Goal: Check status: Check status

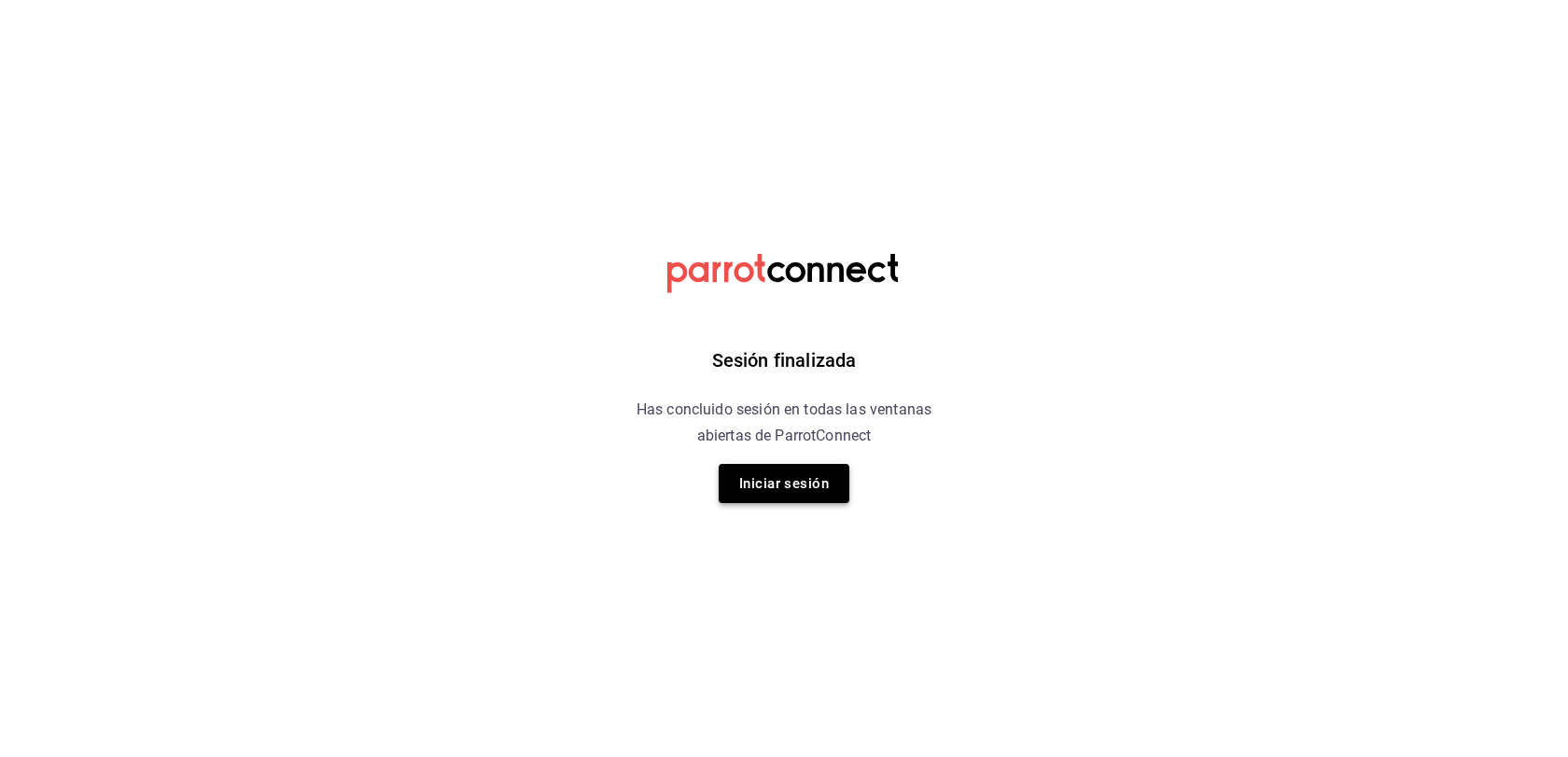
click at [780, 483] on button "Iniciar sesión" at bounding box center [784, 483] width 131 height 39
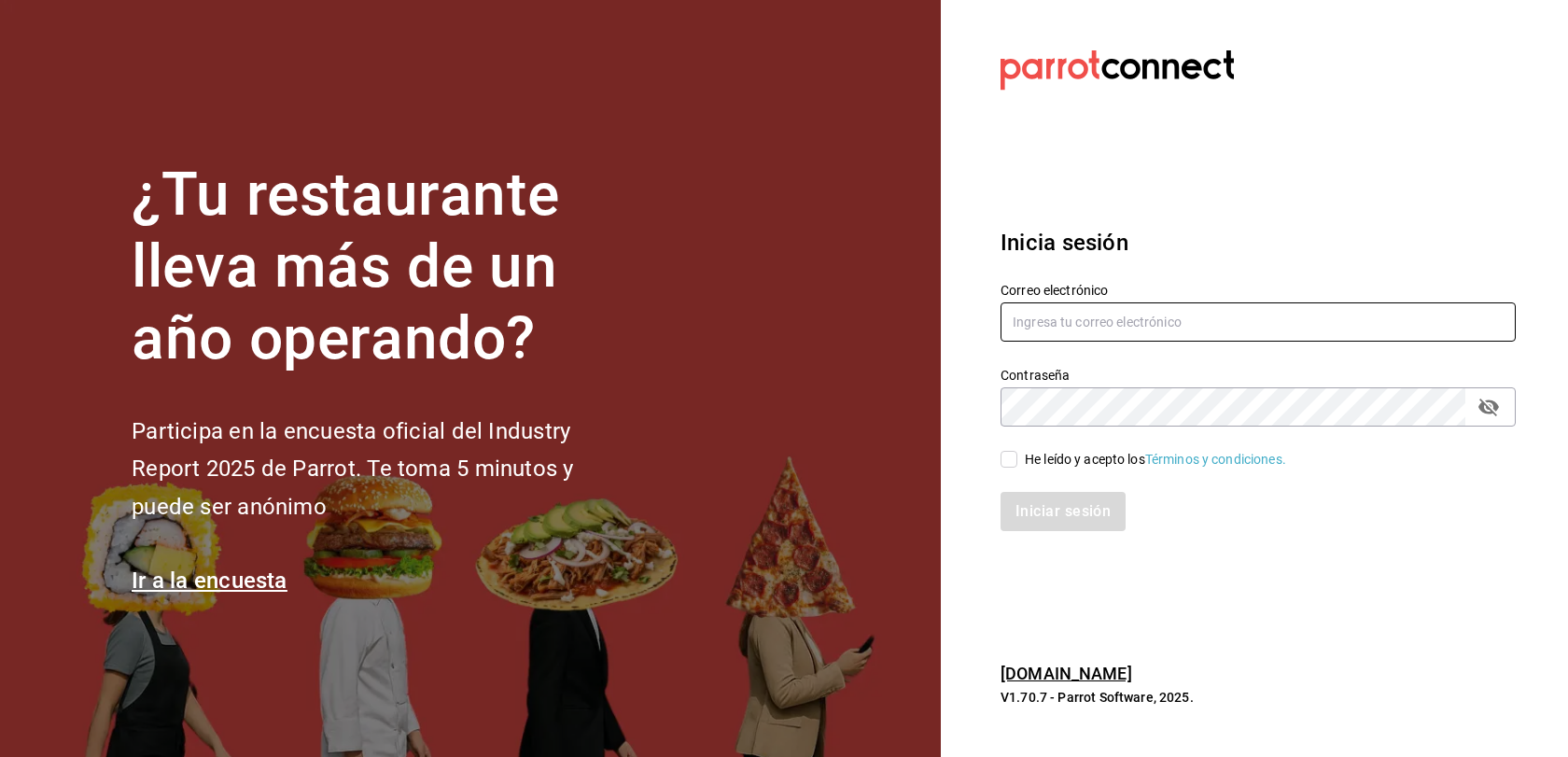
type input "[EMAIL_ADDRESS][DOMAIN_NAME]"
click at [1065, 460] on div "He leído y acepto los Términos y condiciones." at bounding box center [1155, 459] width 261 height 19
click at [1017, 460] on input "He leído y acepto los Términos y condiciones." at bounding box center [1008, 458] width 16 height 16
checkbox input "true"
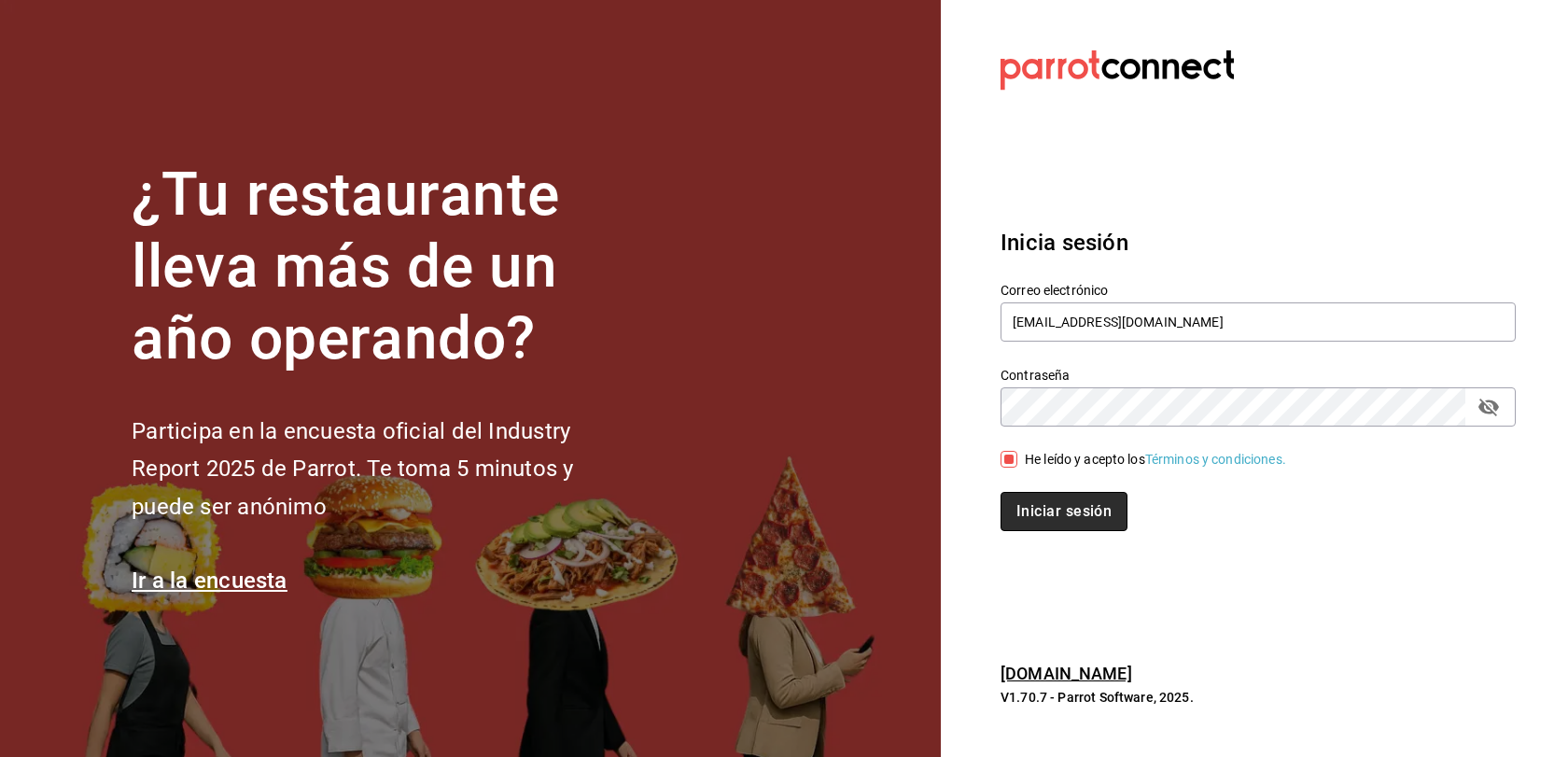
click at [1061, 517] on button "Iniciar sesión" at bounding box center [1064, 511] width 127 height 39
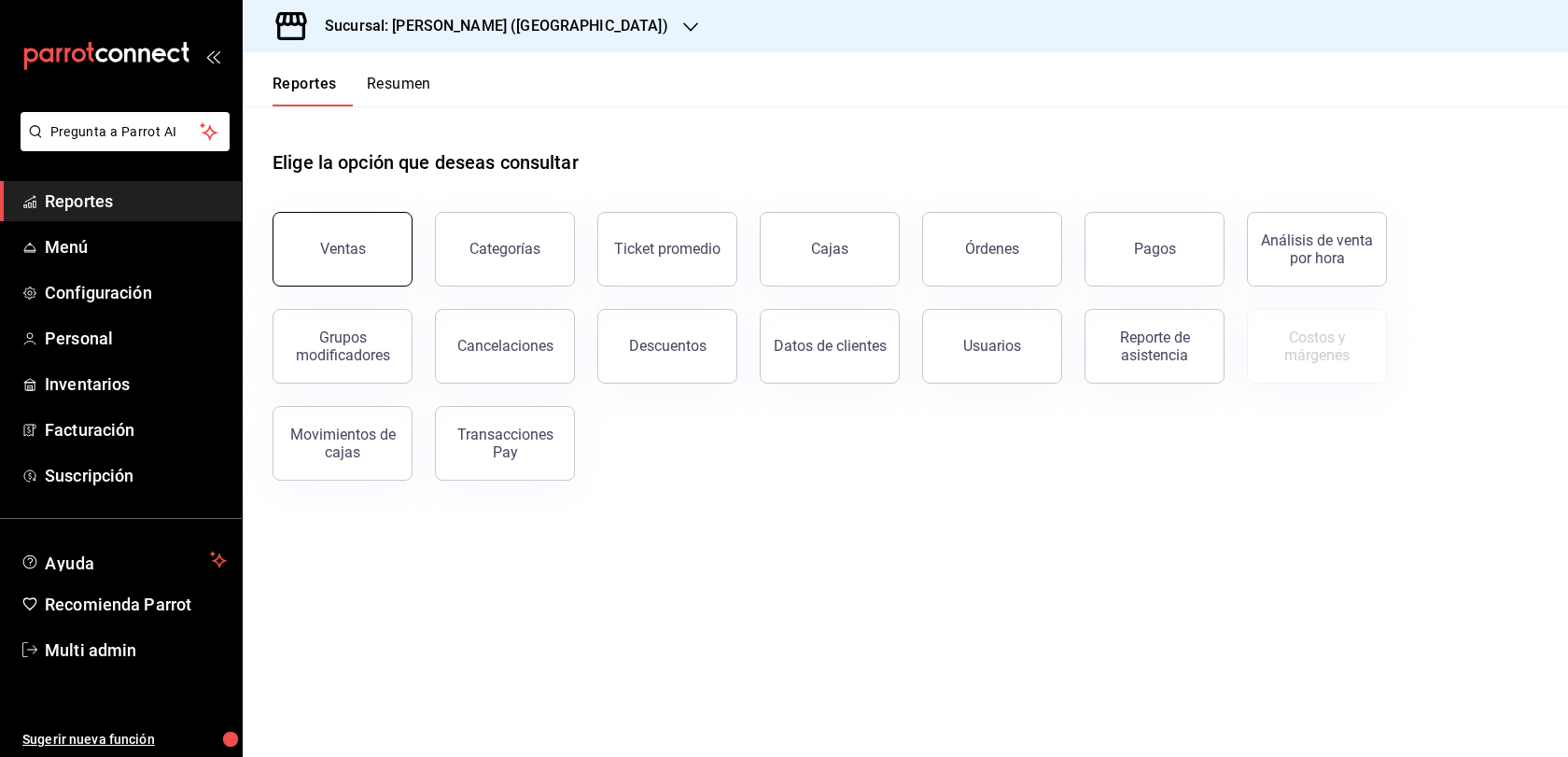
click at [380, 279] on button "Ventas" at bounding box center [342, 248] width 140 height 75
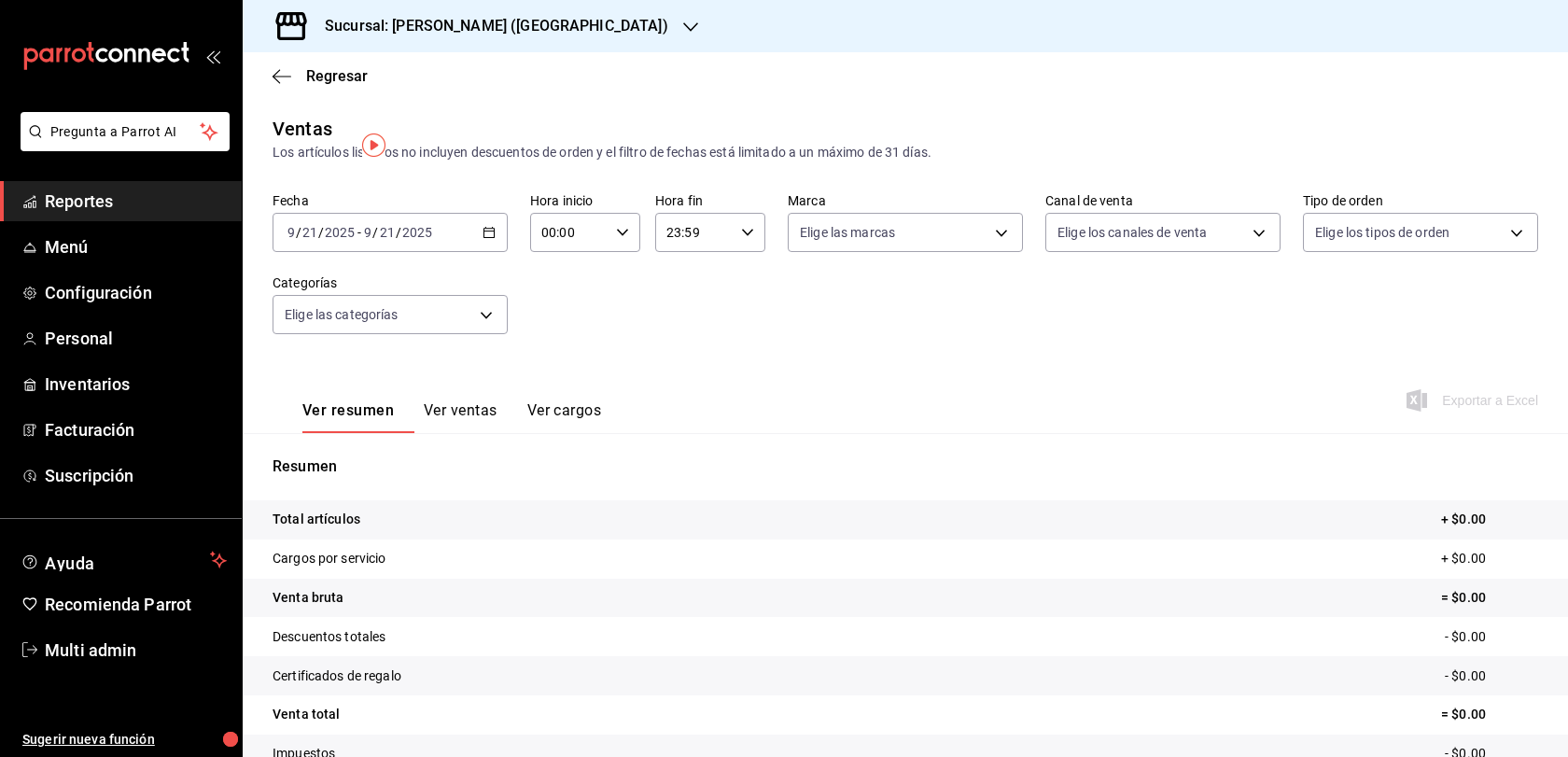
click at [522, 33] on h3 "Sucursal: Adamanta Gonzalitos (NL)" at bounding box center [490, 25] width 359 height 22
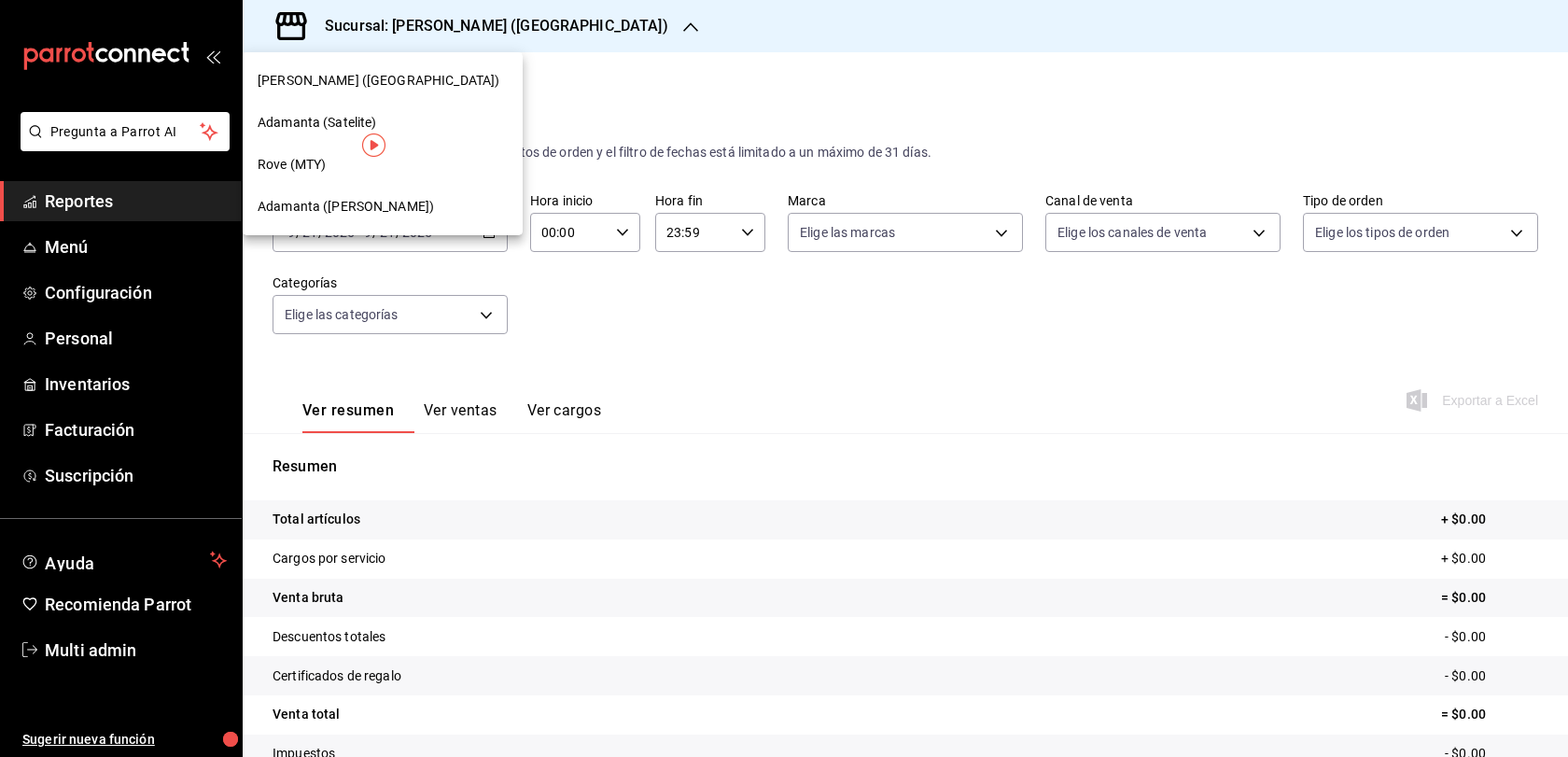
click at [425, 211] on div "Adamanta (Del Valle)" at bounding box center [383, 206] width 250 height 19
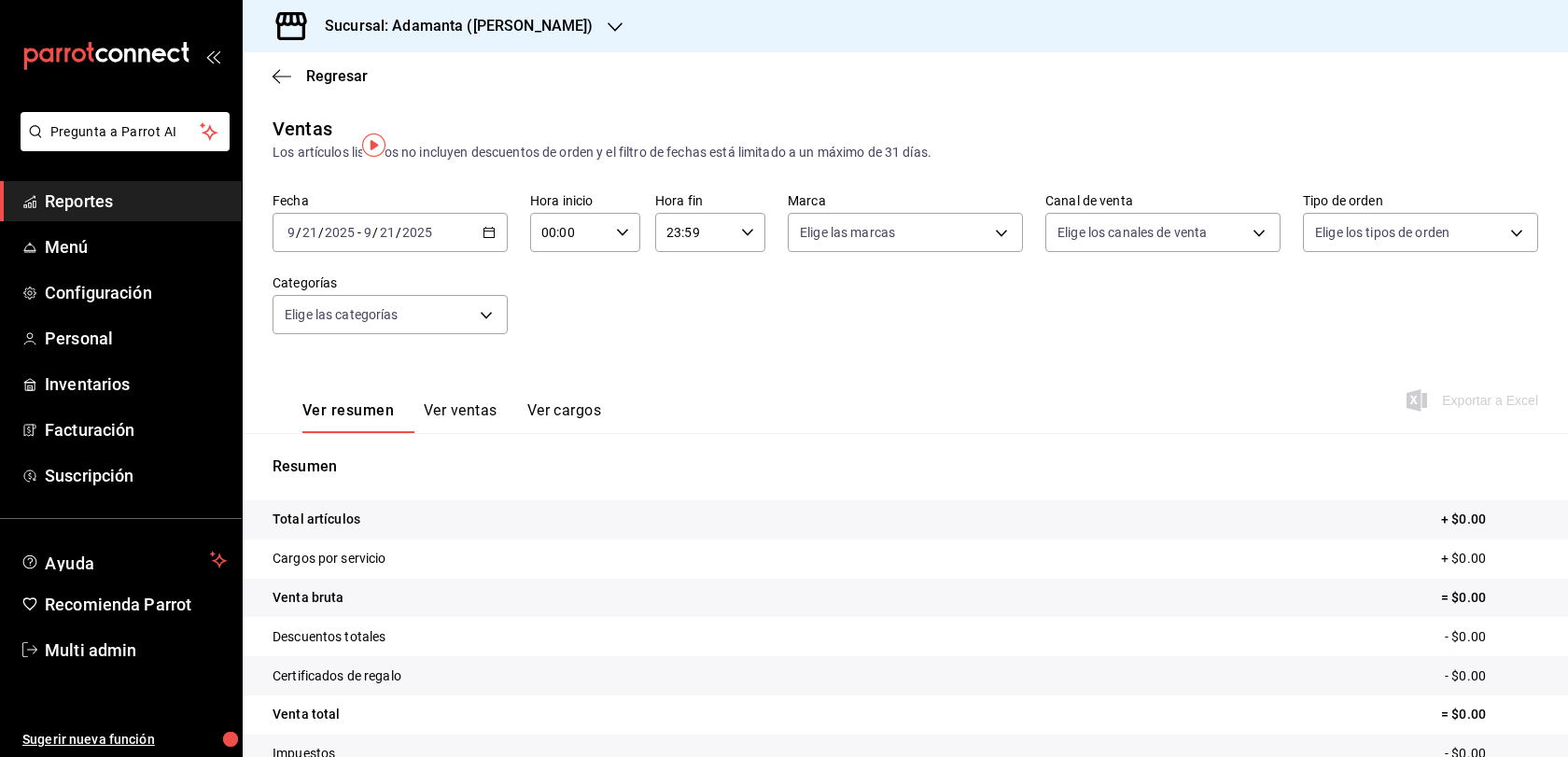
click at [487, 252] on div "2025-09-21 9 / 21 / 2025 - 2025-09-21 9 / 21 / 2025" at bounding box center [390, 232] width 236 height 39
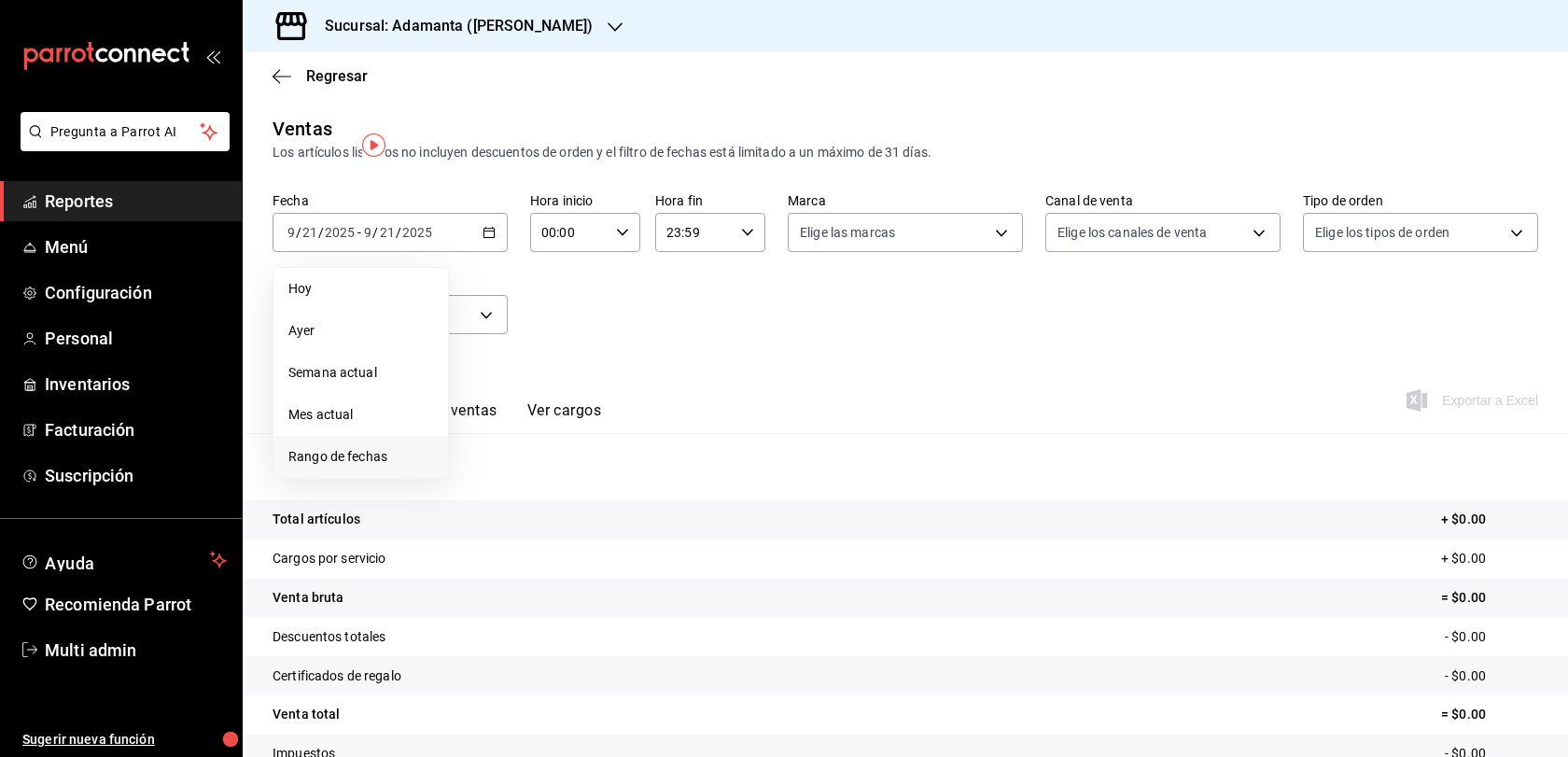
click at [415, 466] on span "Rango de fechas" at bounding box center [360, 457] width 144 height 19
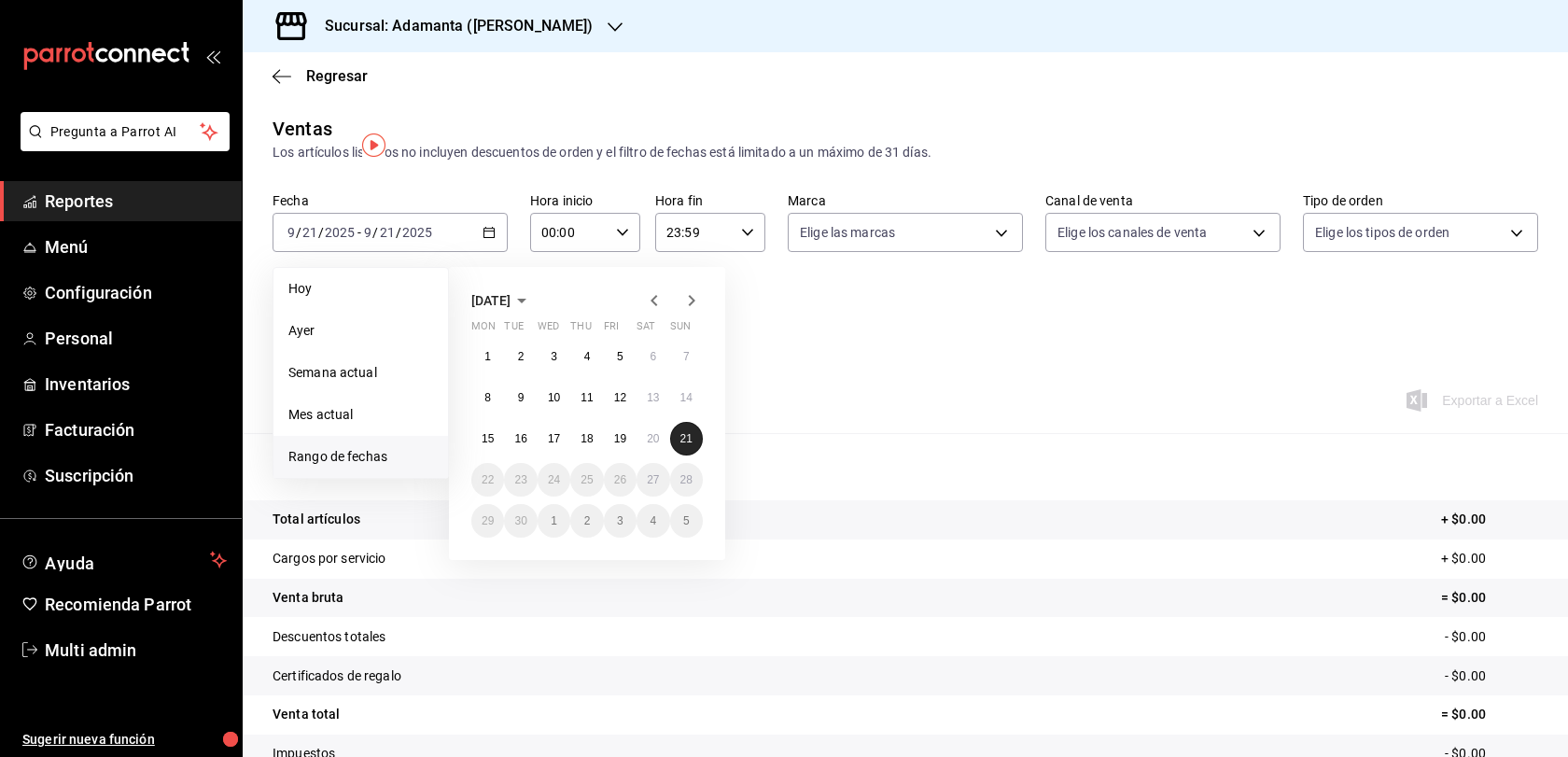
click at [688, 456] on button "21" at bounding box center [687, 438] width 33 height 34
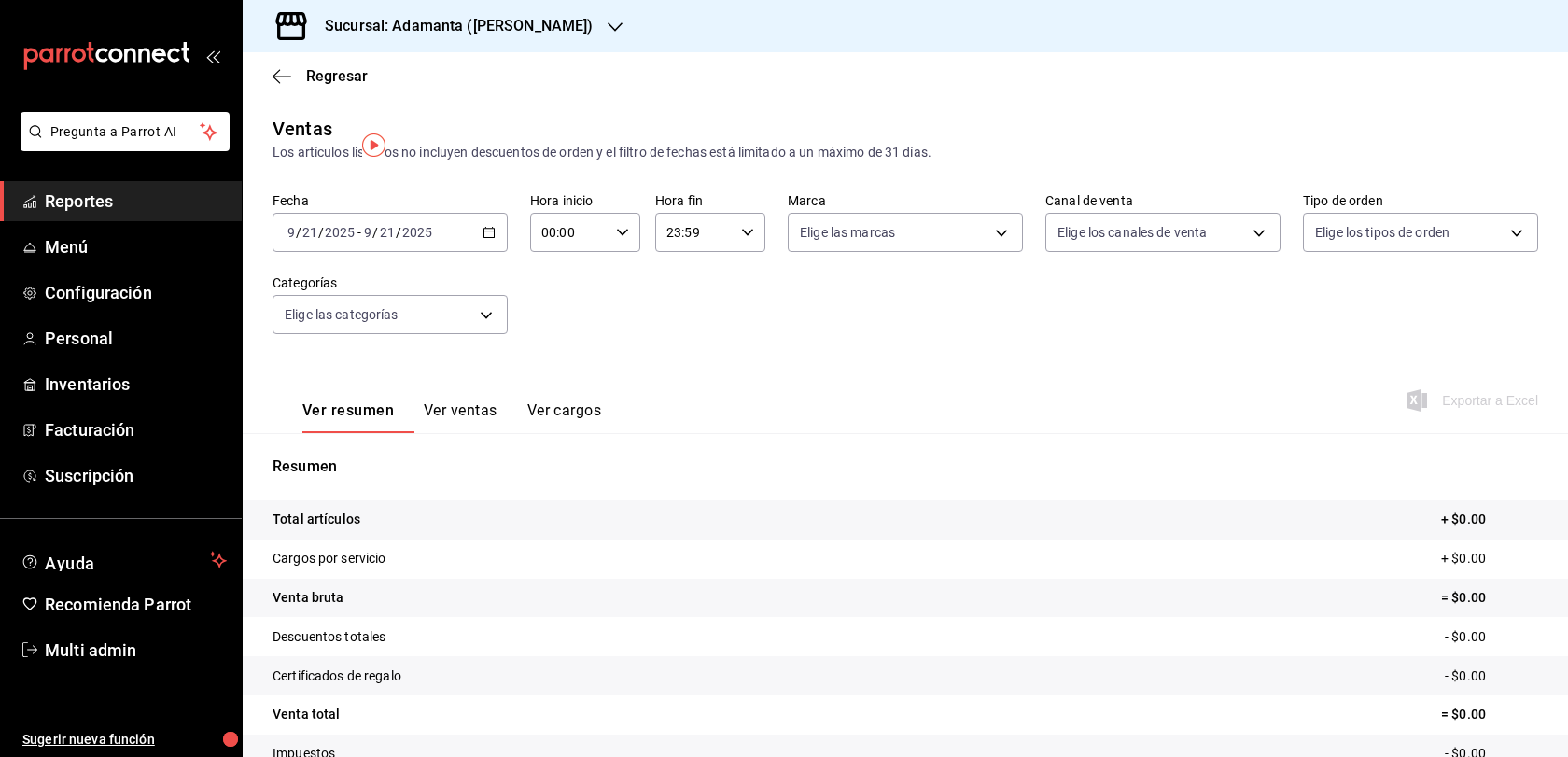
click at [483, 433] on button "Ver ventas" at bounding box center [461, 417] width 74 height 32
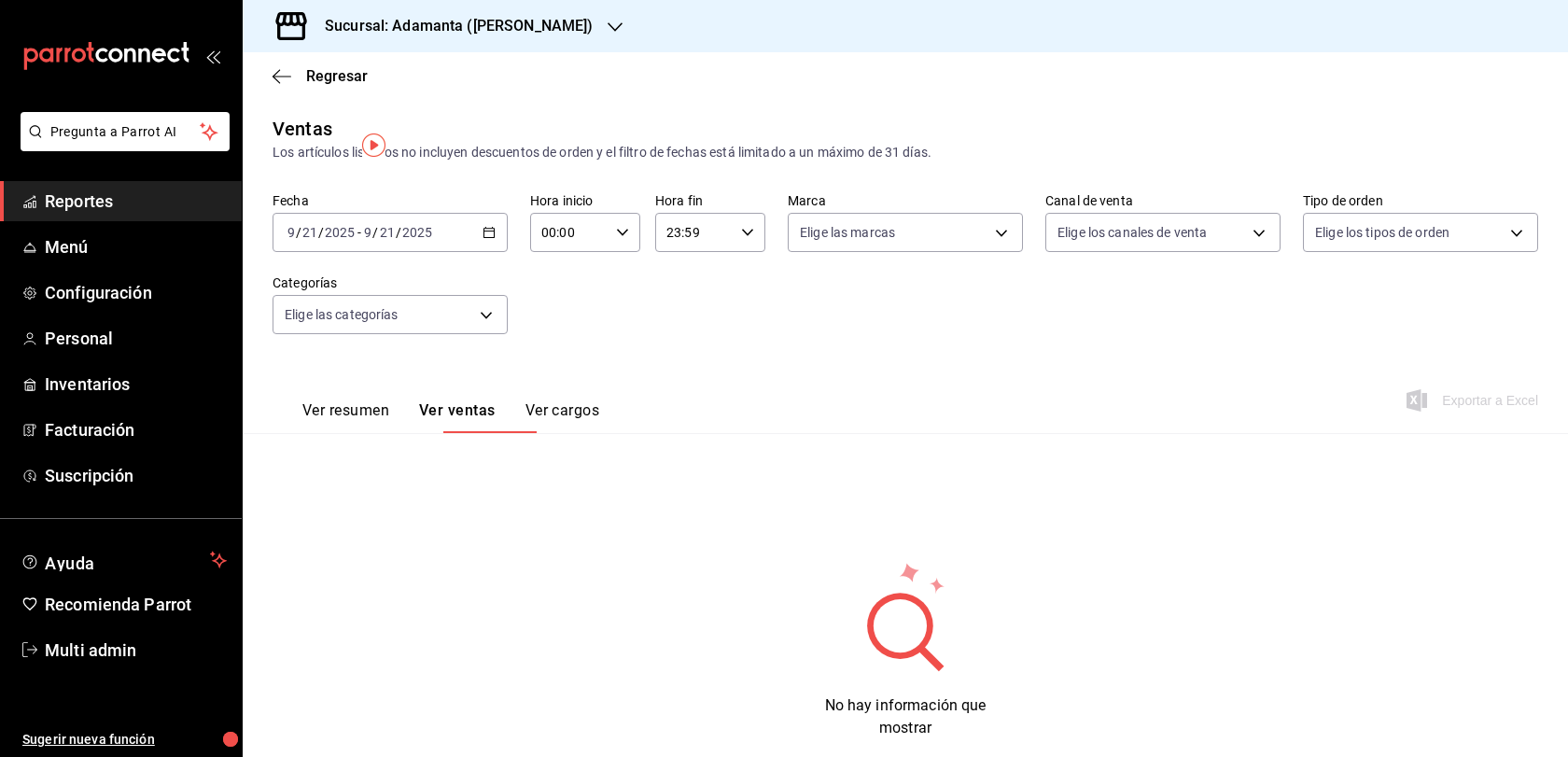
click at [381, 431] on button "Ver resumen" at bounding box center [346, 417] width 87 height 32
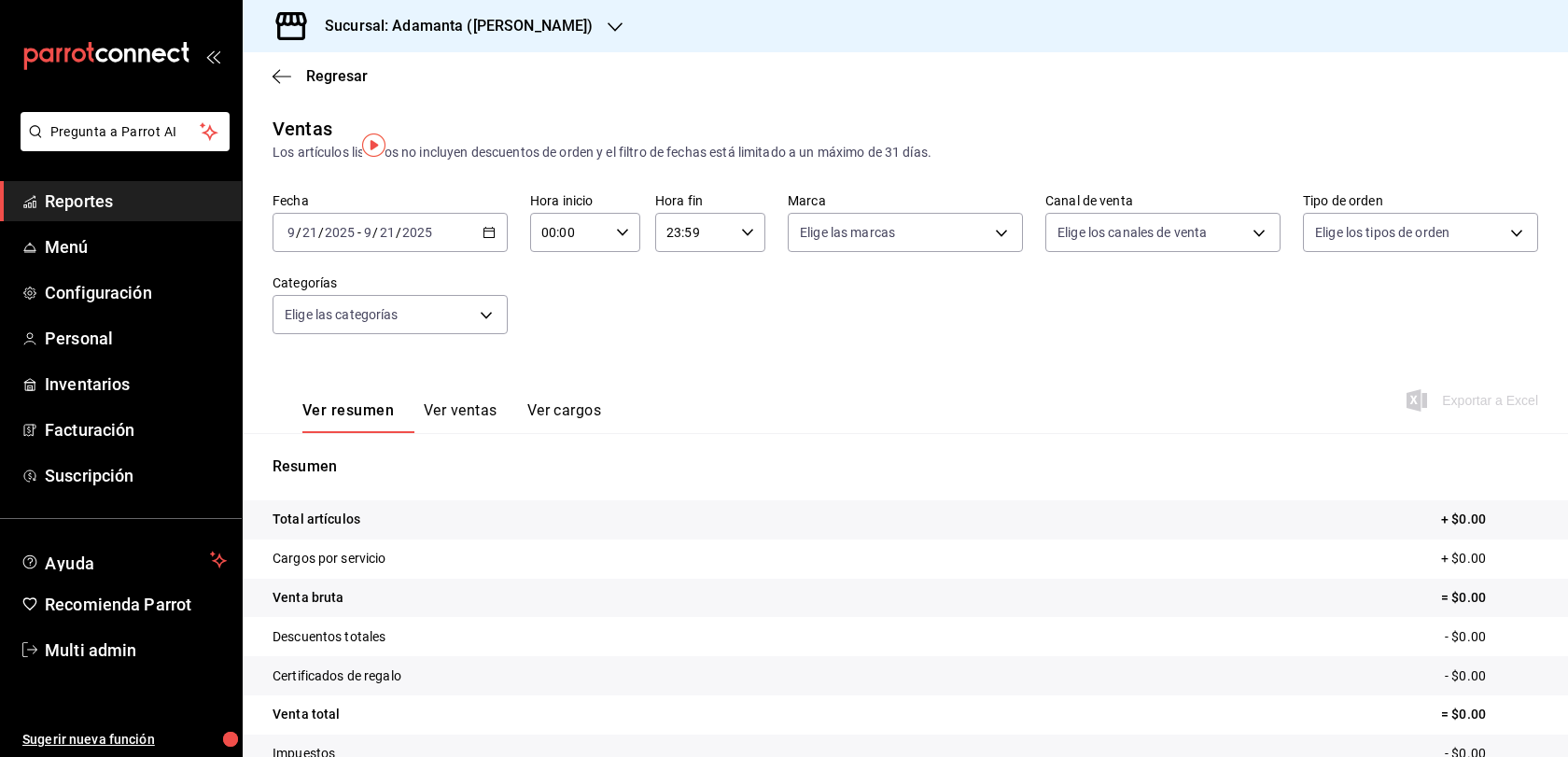
click at [498, 252] on div "2025-09-21 9 / 21 / 2025 - 2025-09-21 9 / 21 / 2025" at bounding box center [390, 232] width 236 height 39
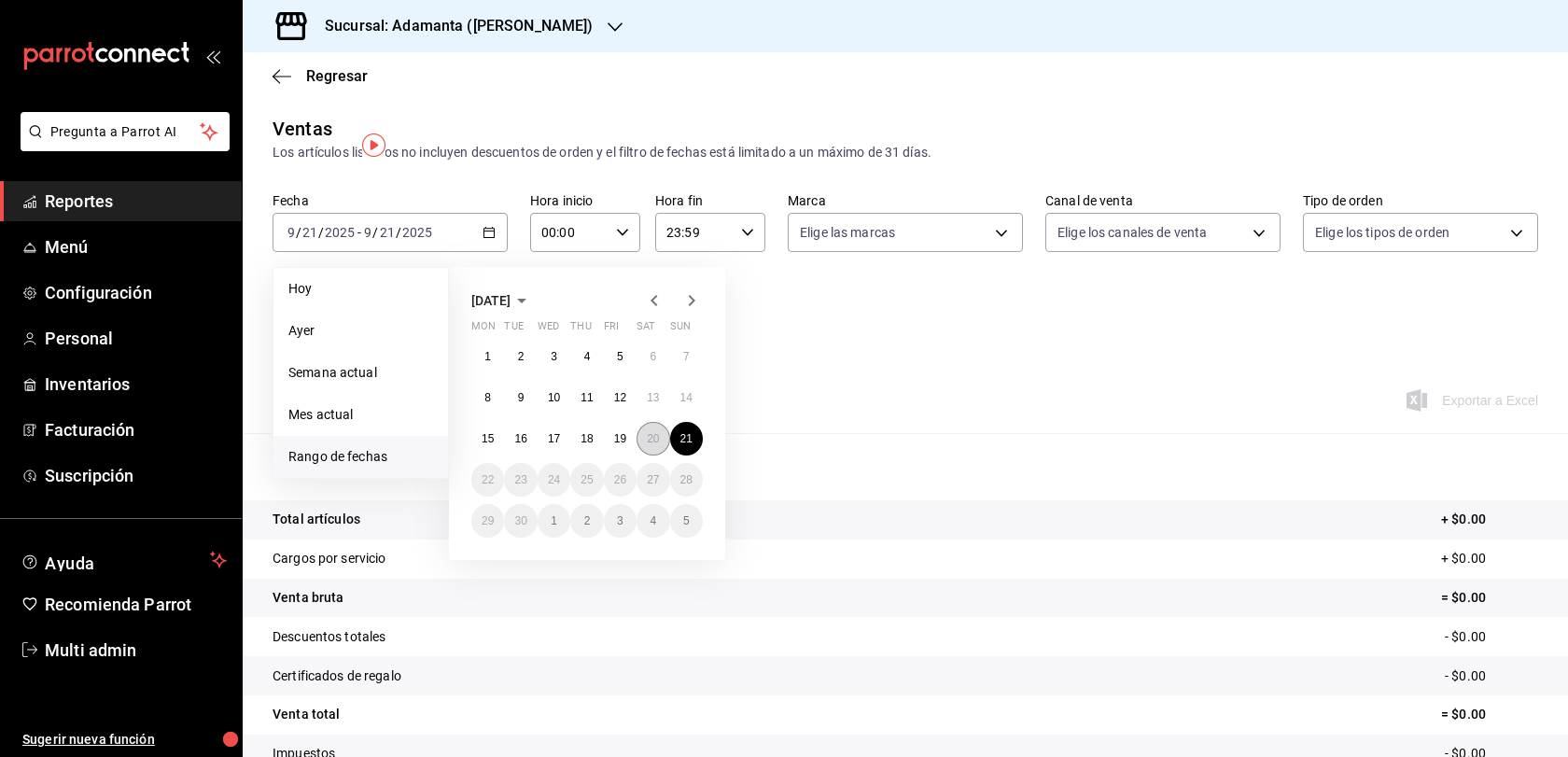
click at [664, 454] on button "20" at bounding box center [653, 438] width 33 height 34
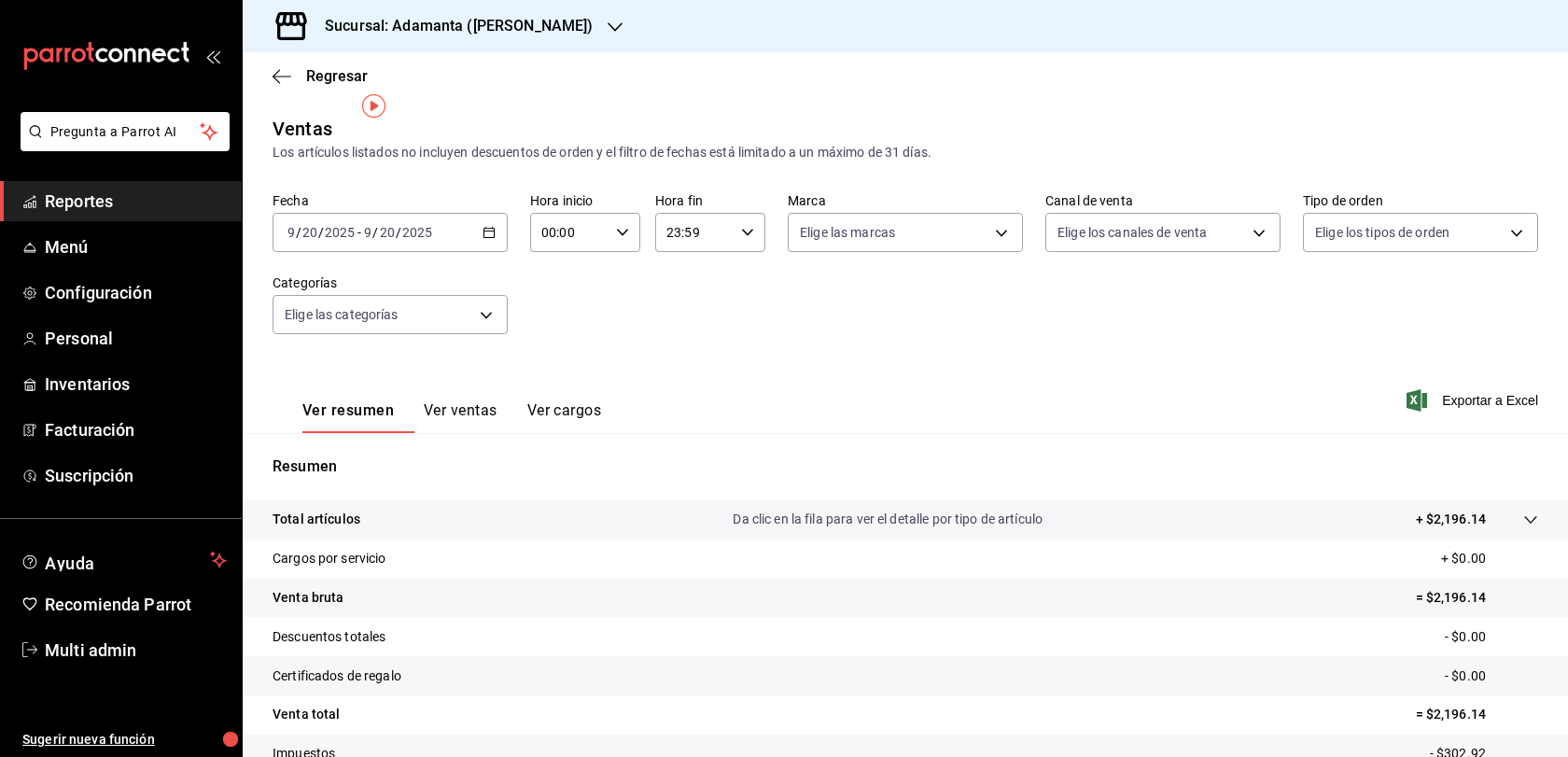
scroll to position [125, 0]
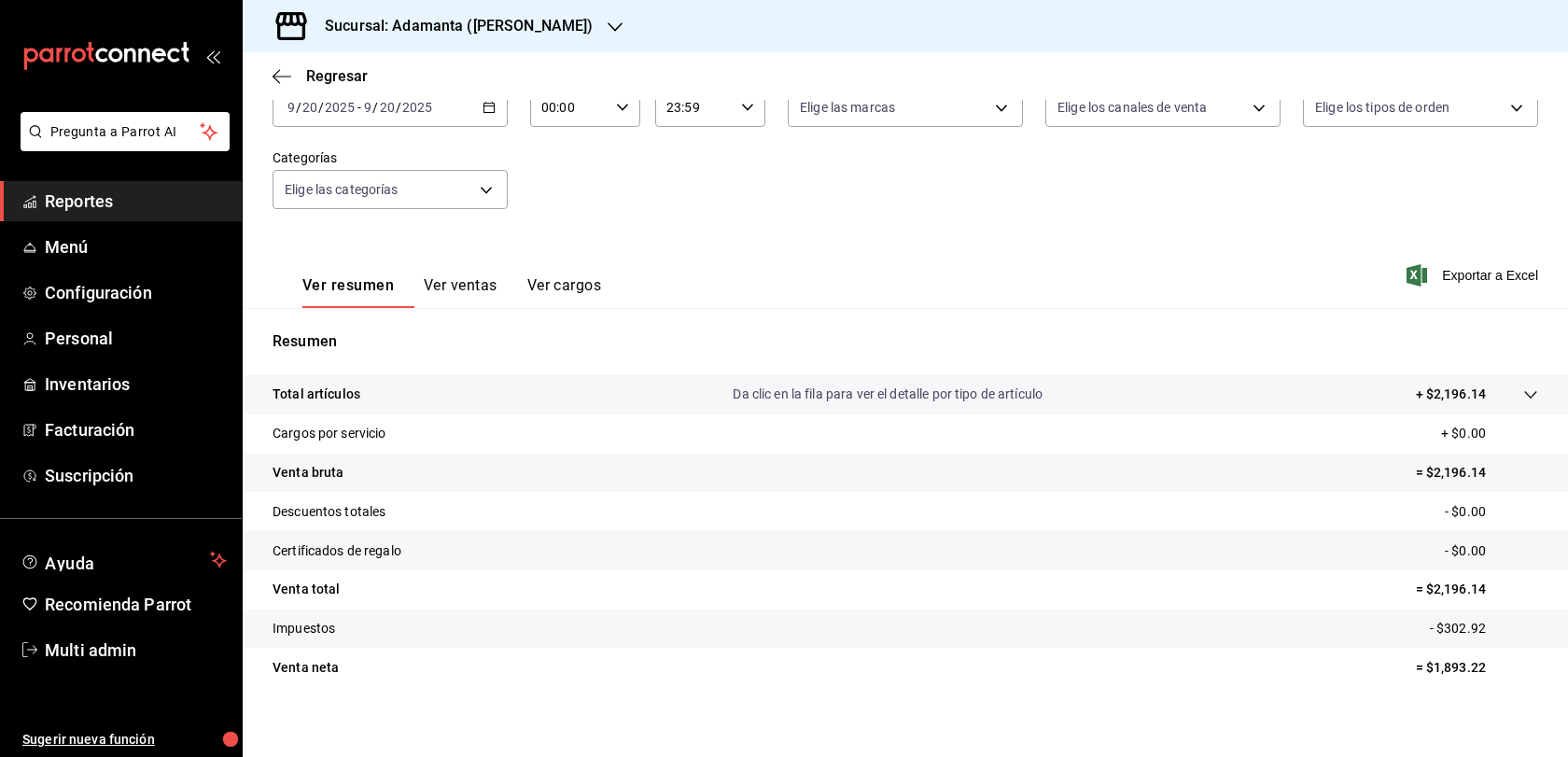
click at [497, 308] on button "Ver ventas" at bounding box center [461, 292] width 74 height 32
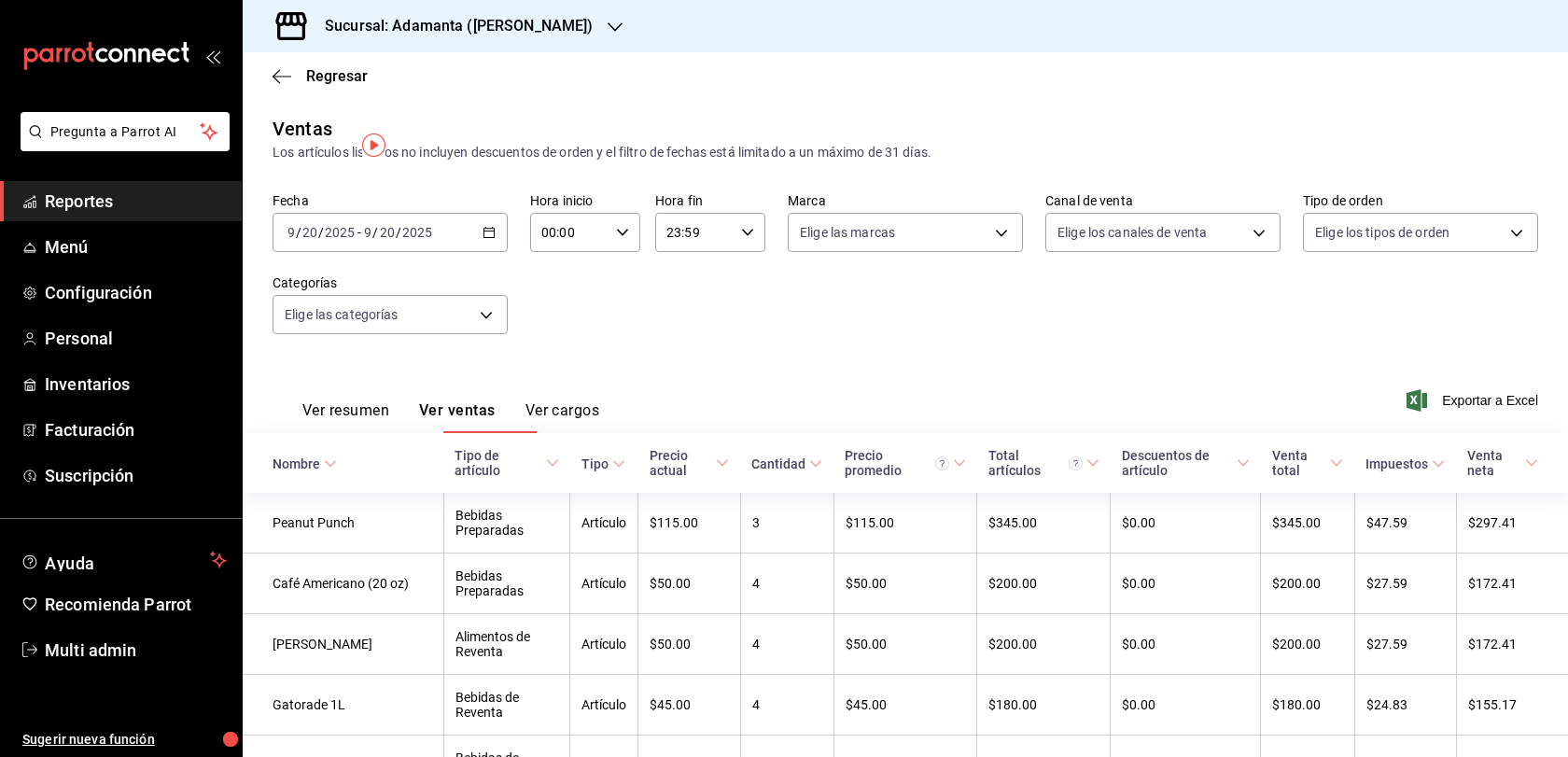
click at [491, 279] on div "Fecha 2025-09-20 9 / 20 / 2025 - 2025-09-20 9 / 20 / 2025 Hora inicio 00:00 Hor…" at bounding box center [905, 273] width 1265 height 164
click at [495, 237] on \(Stroke\) "button" at bounding box center [490, 233] width 12 height 11
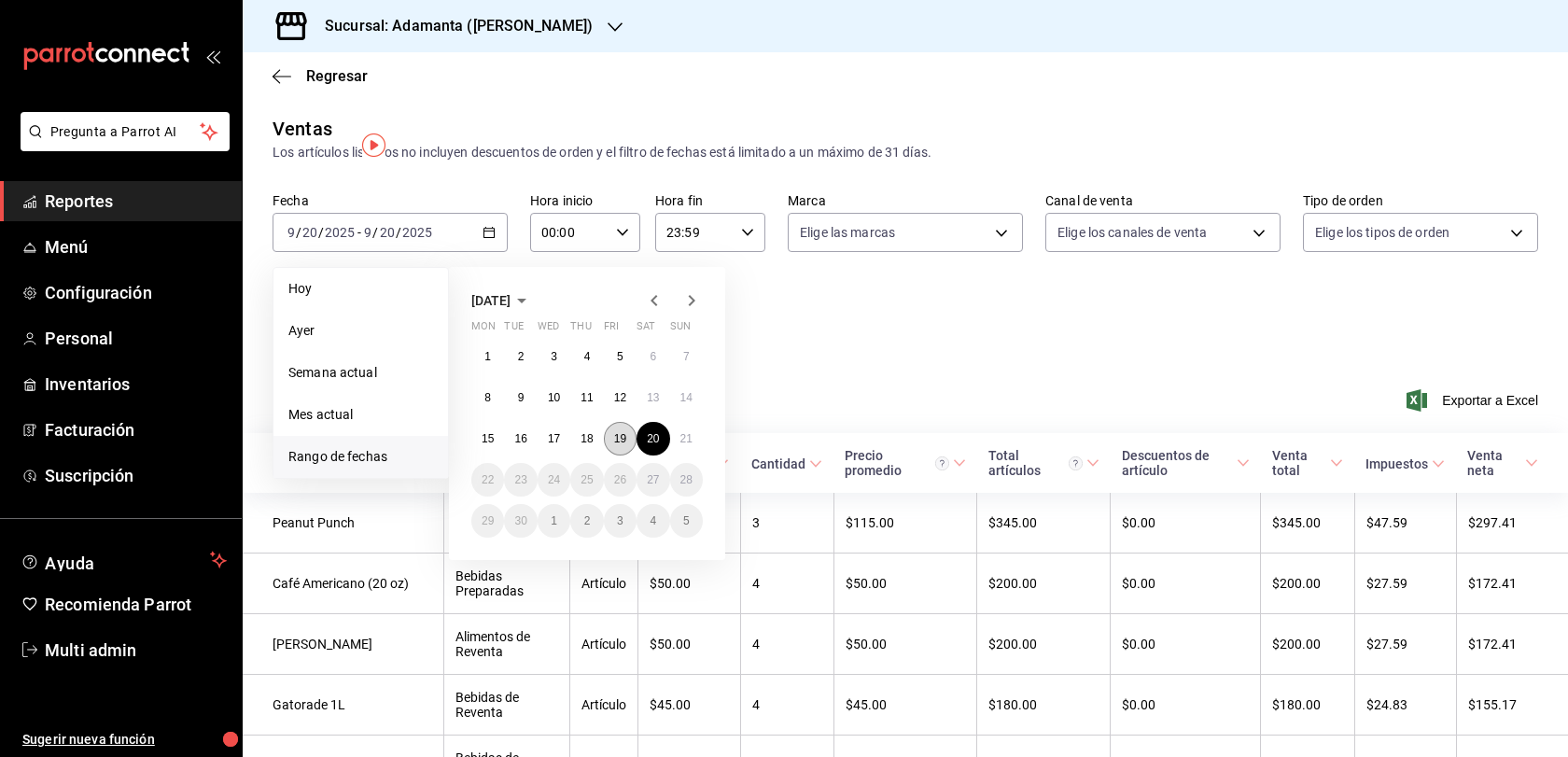
click at [624, 445] on abbr "19" at bounding box center [620, 438] width 13 height 13
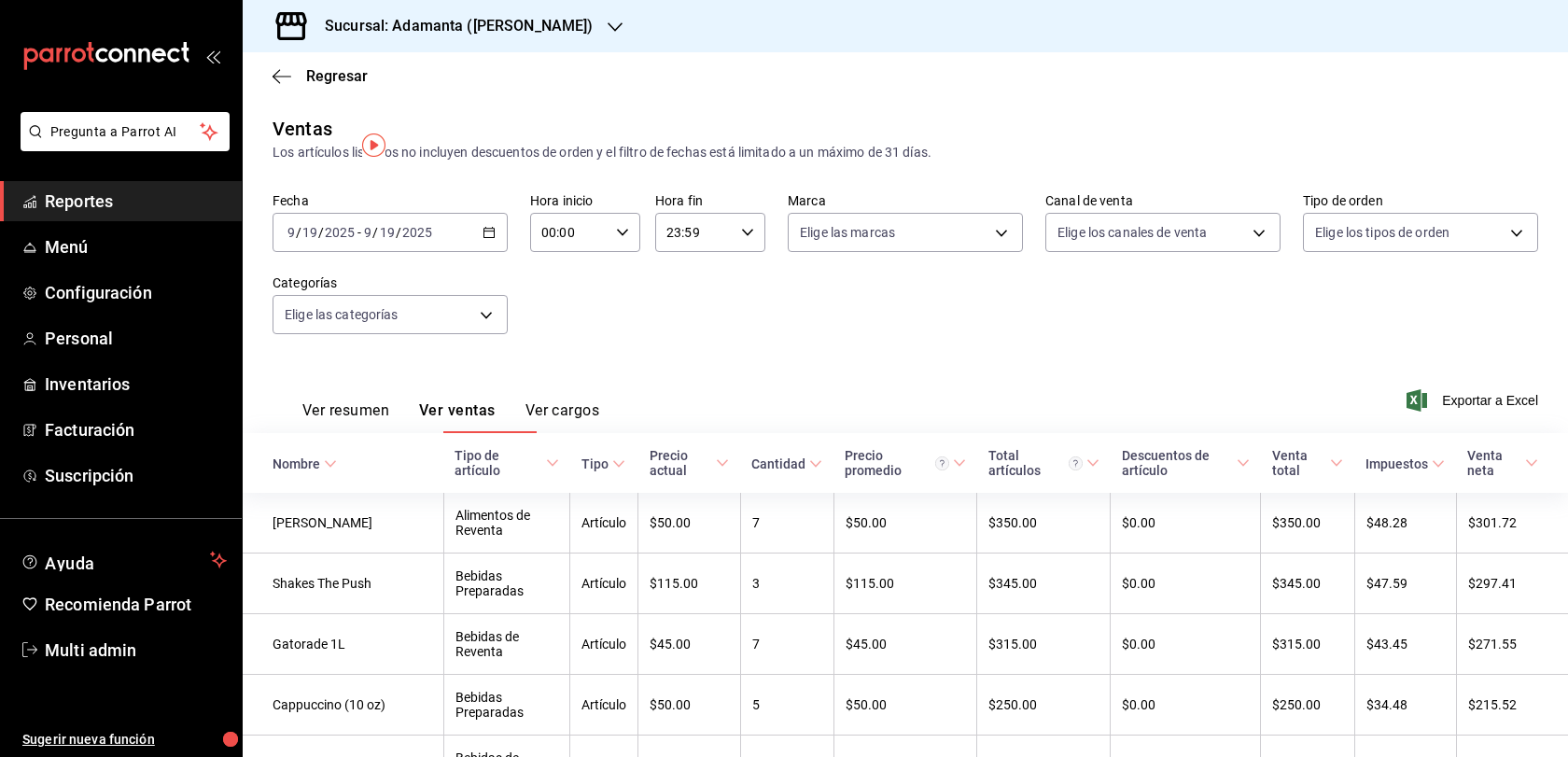
click at [389, 433] on button "Ver resumen" at bounding box center [346, 417] width 87 height 32
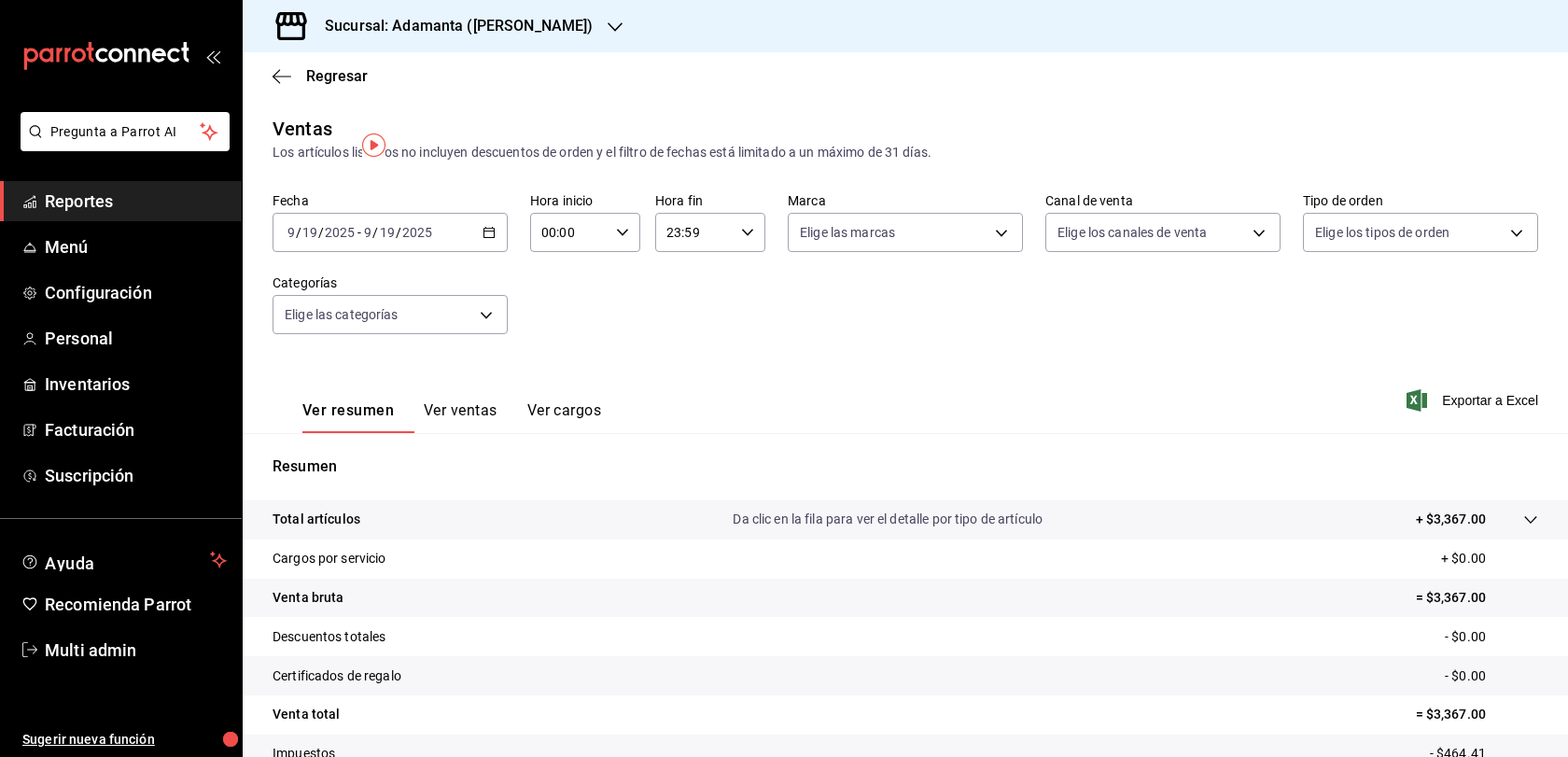
scroll to position [200, 0]
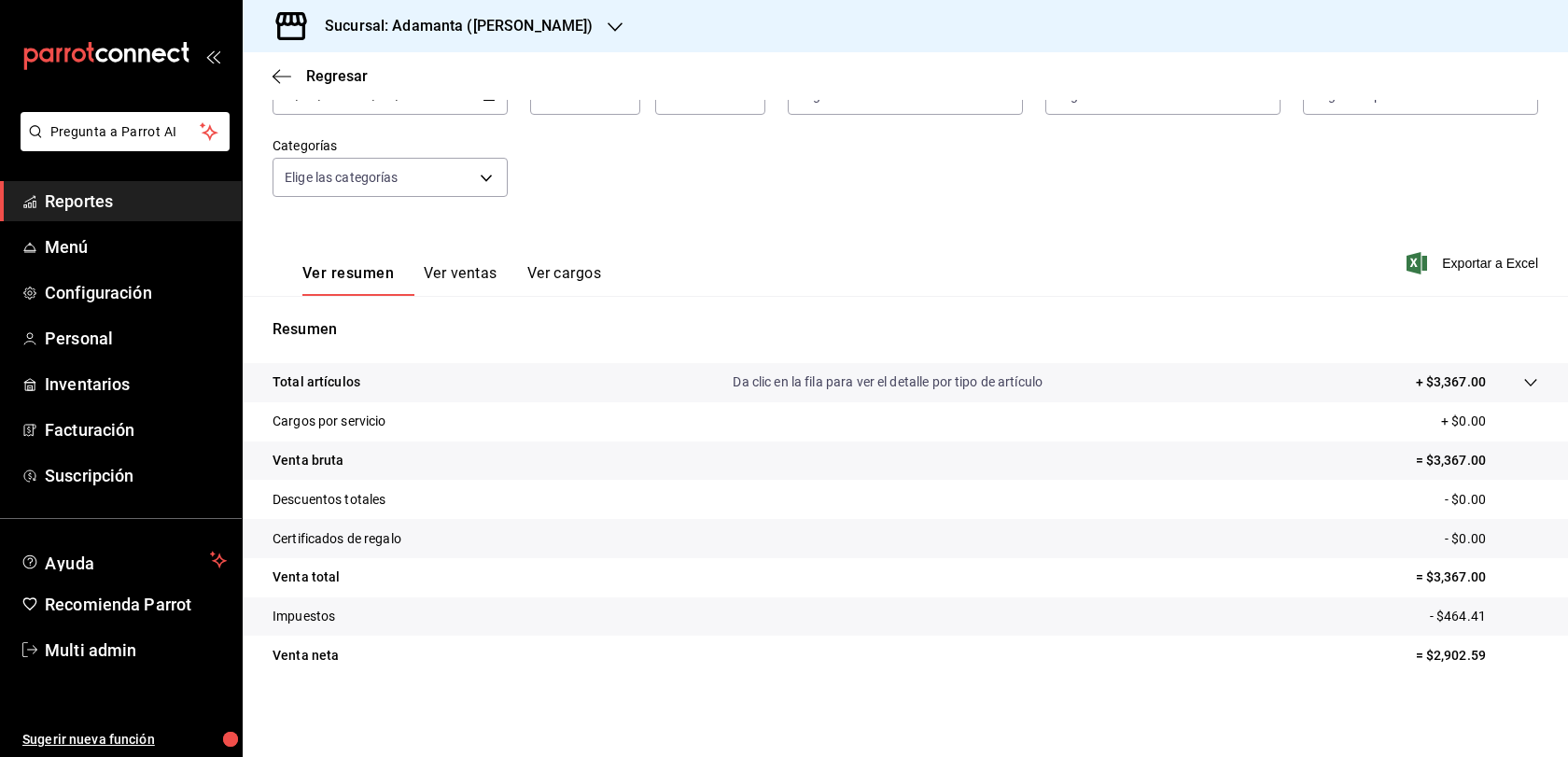
click at [497, 264] on button "Ver ventas" at bounding box center [461, 279] width 74 height 32
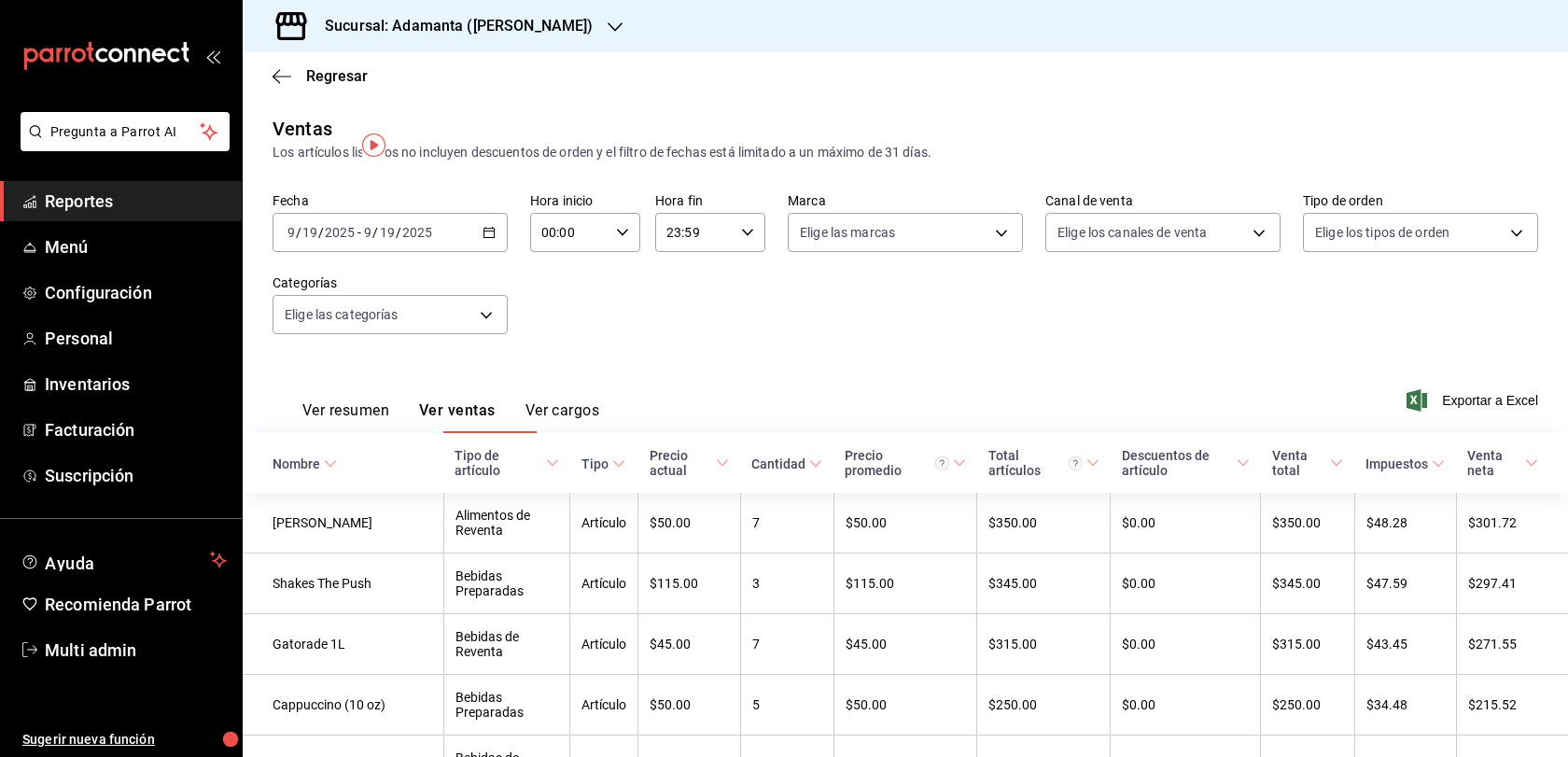
click at [600, 433] on button "Ver cargos" at bounding box center [562, 417] width 75 height 32
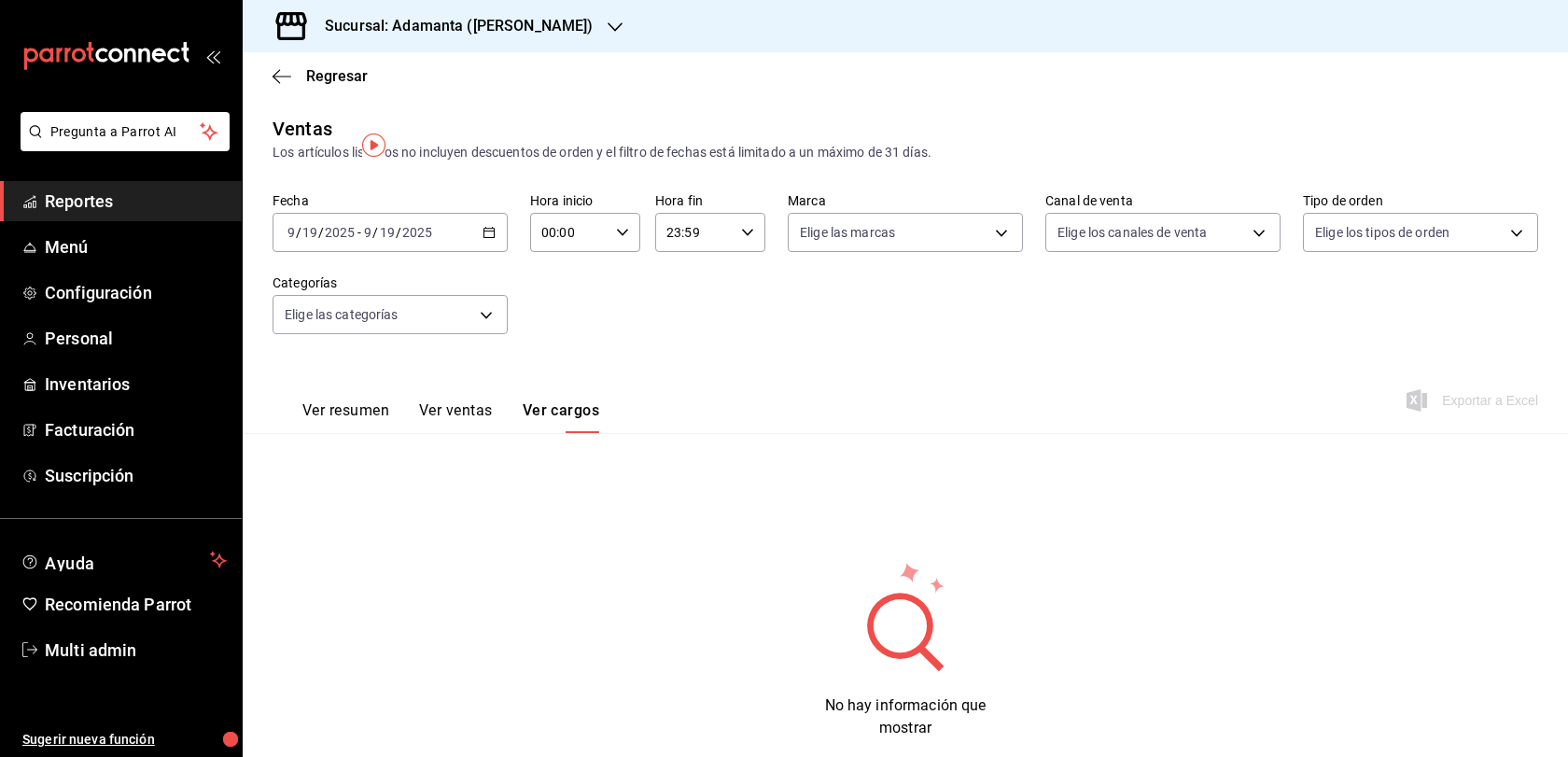
click at [493, 433] on button "Ver ventas" at bounding box center [456, 417] width 74 height 32
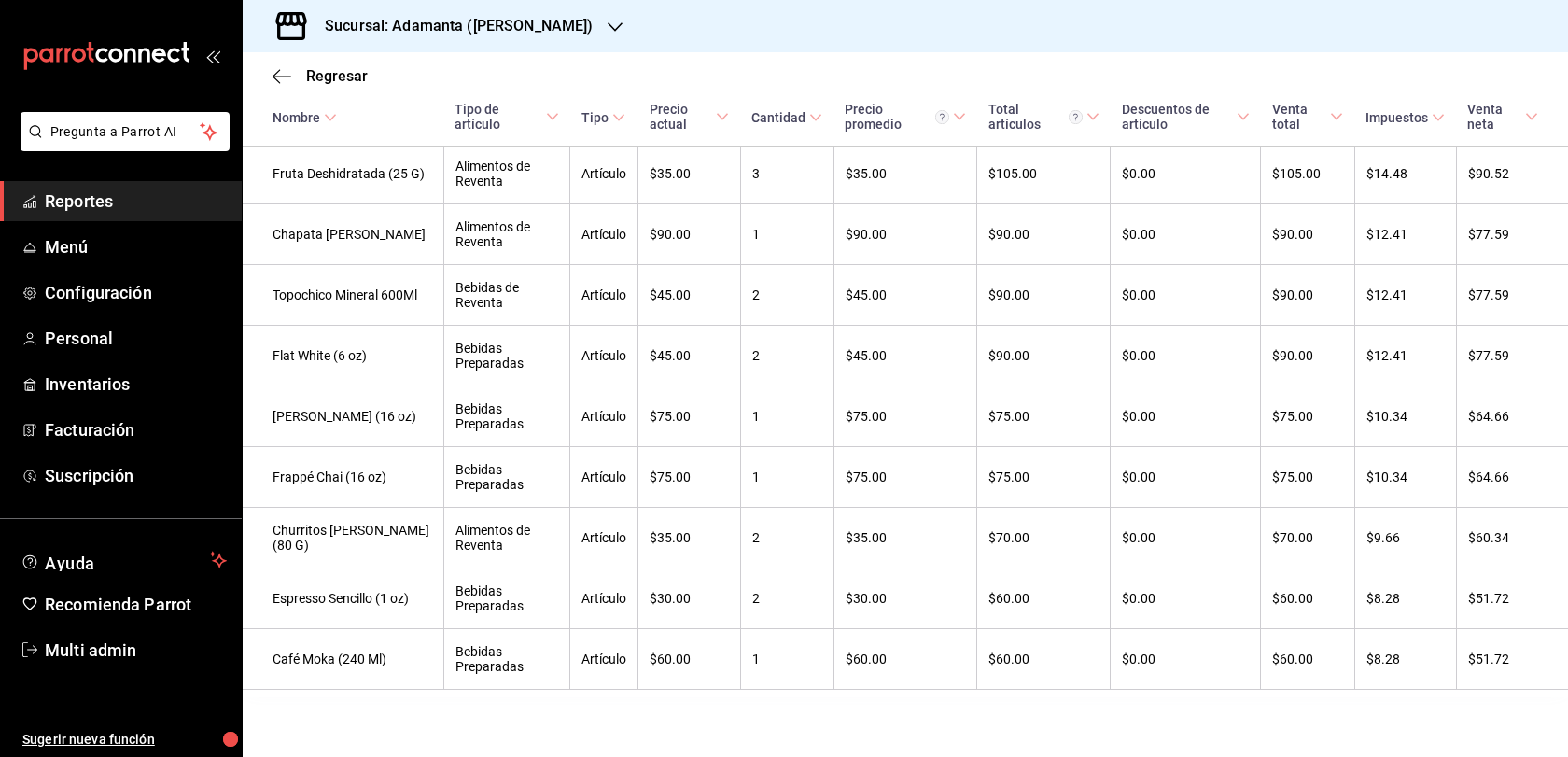
scroll to position [1127, 0]
